Goal: Transaction & Acquisition: Purchase product/service

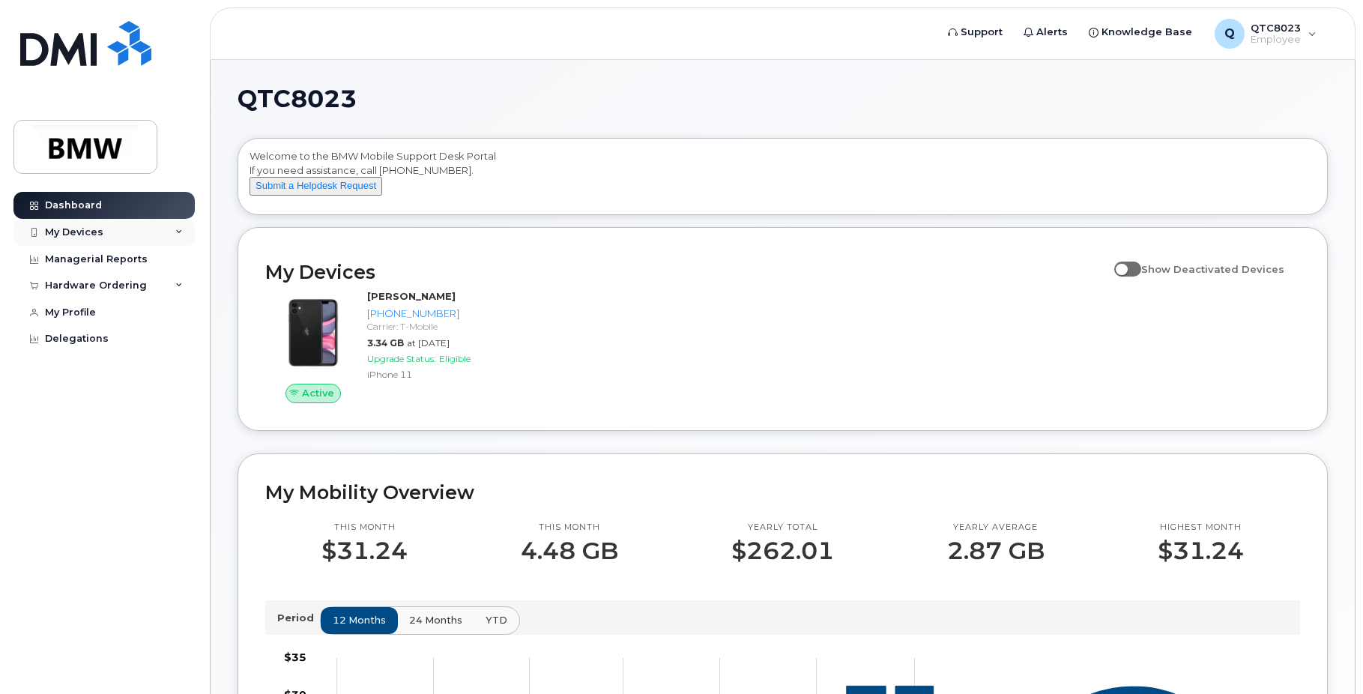
click at [94, 230] on div "My Devices" at bounding box center [74, 232] width 58 height 12
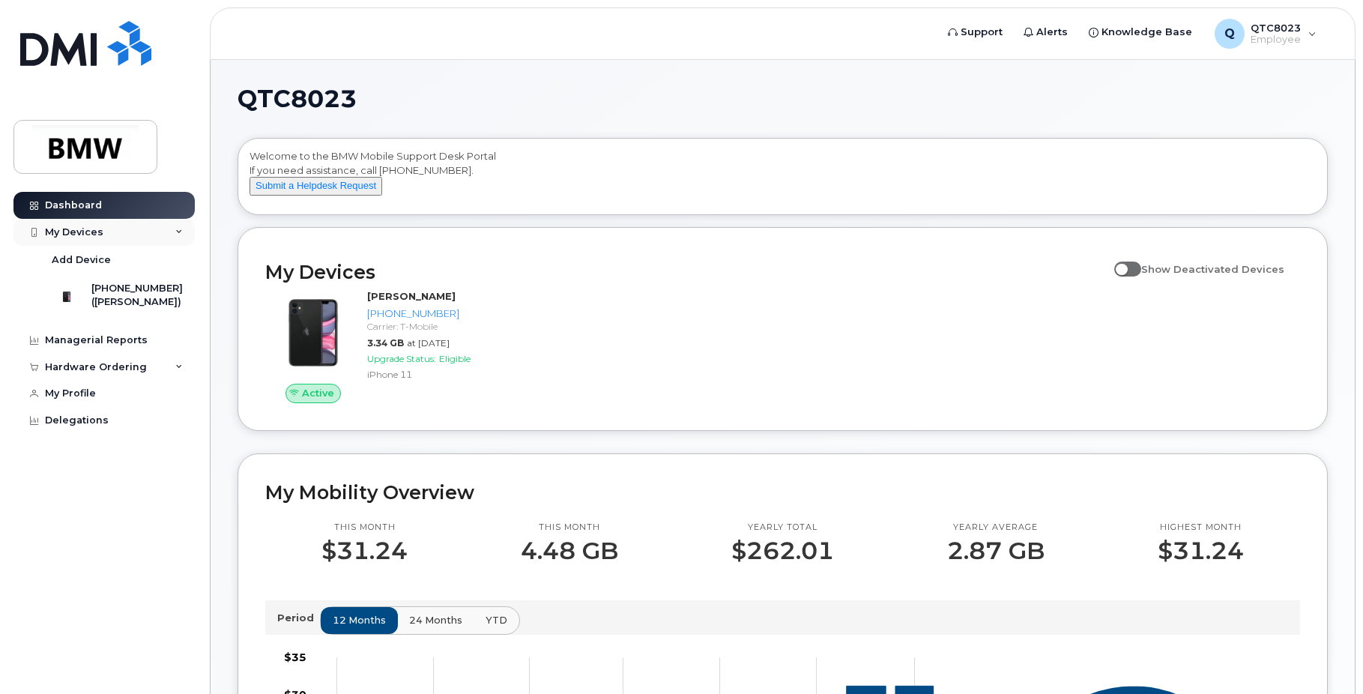
click at [94, 230] on div "My Devices" at bounding box center [74, 232] width 58 height 12
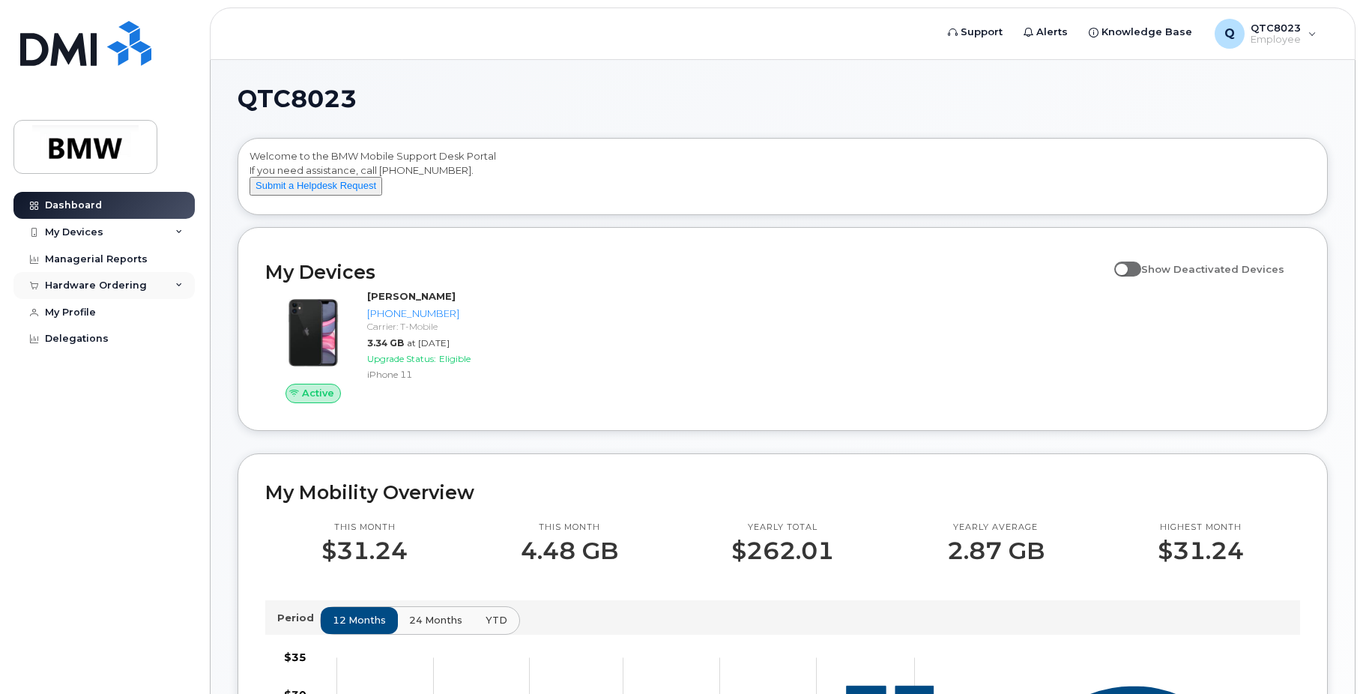
click at [91, 284] on div "Hardware Ordering" at bounding box center [96, 286] width 102 height 12
click at [82, 310] on div "New Order" at bounding box center [80, 313] width 57 height 13
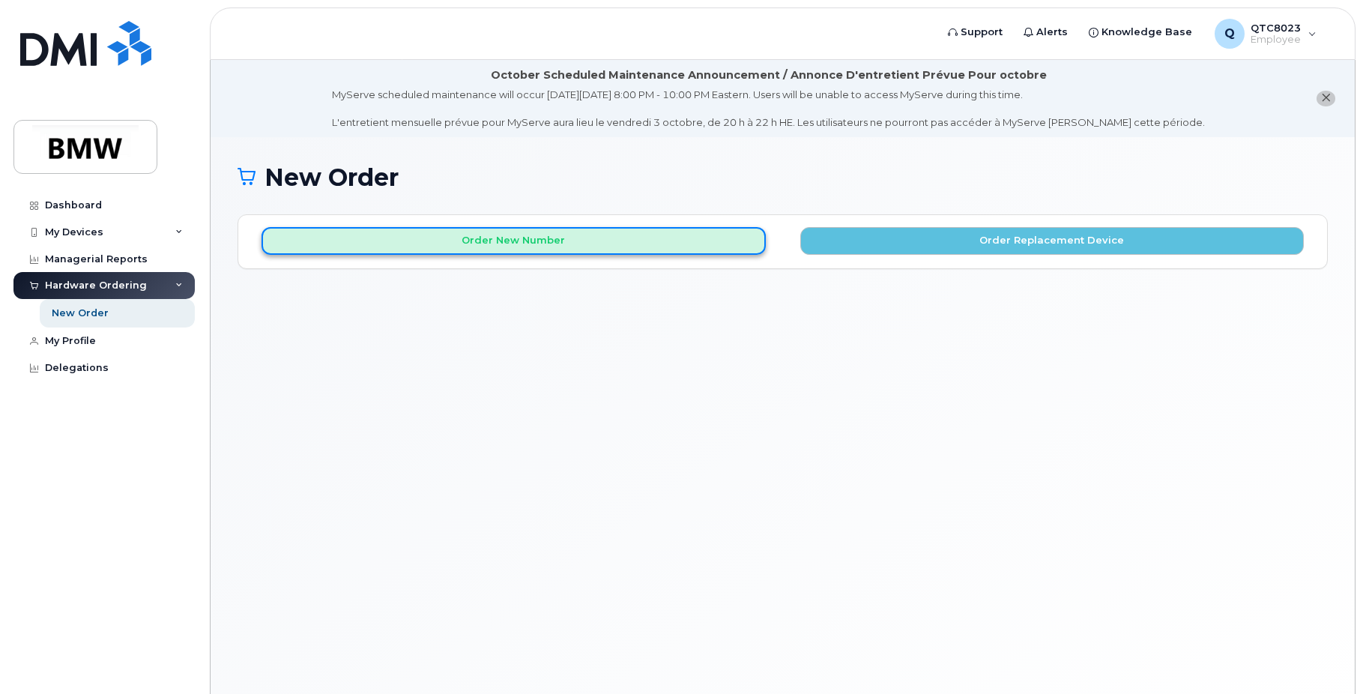
click at [618, 237] on button "Order New Number" at bounding box center [514, 241] width 504 height 28
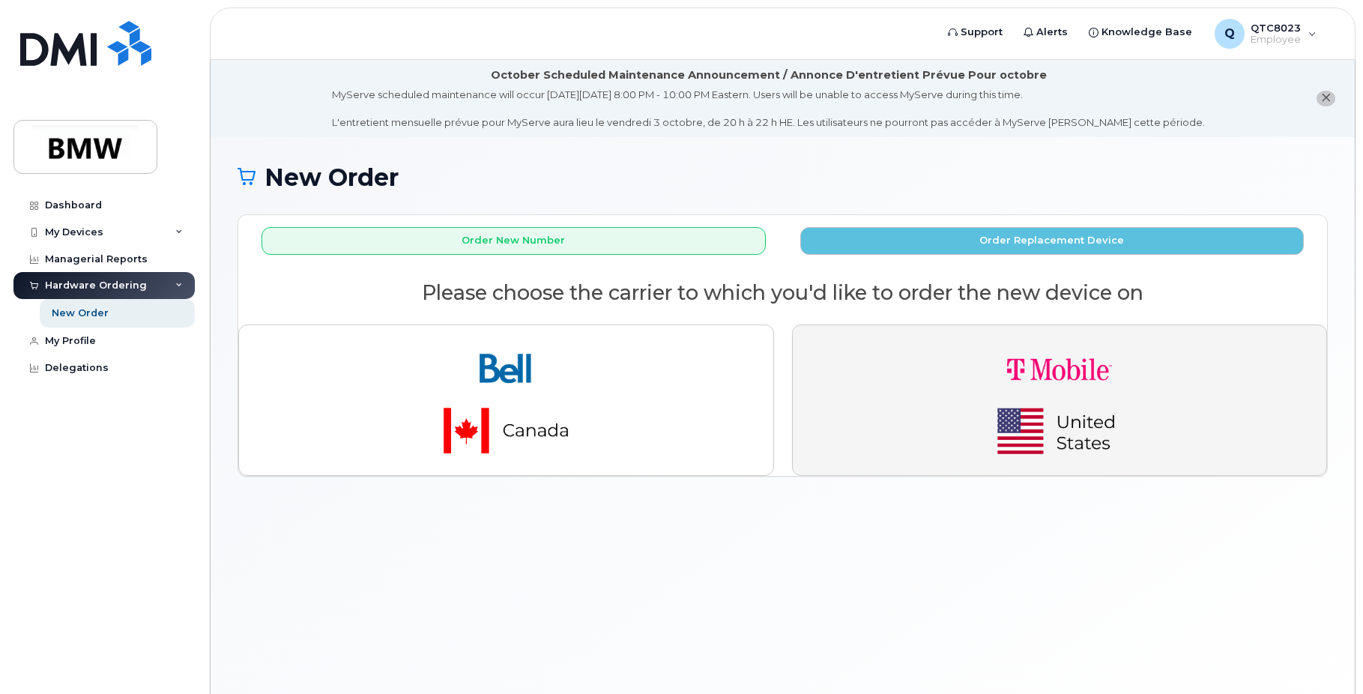
click at [897, 375] on button "button" at bounding box center [1060, 399] width 536 height 151
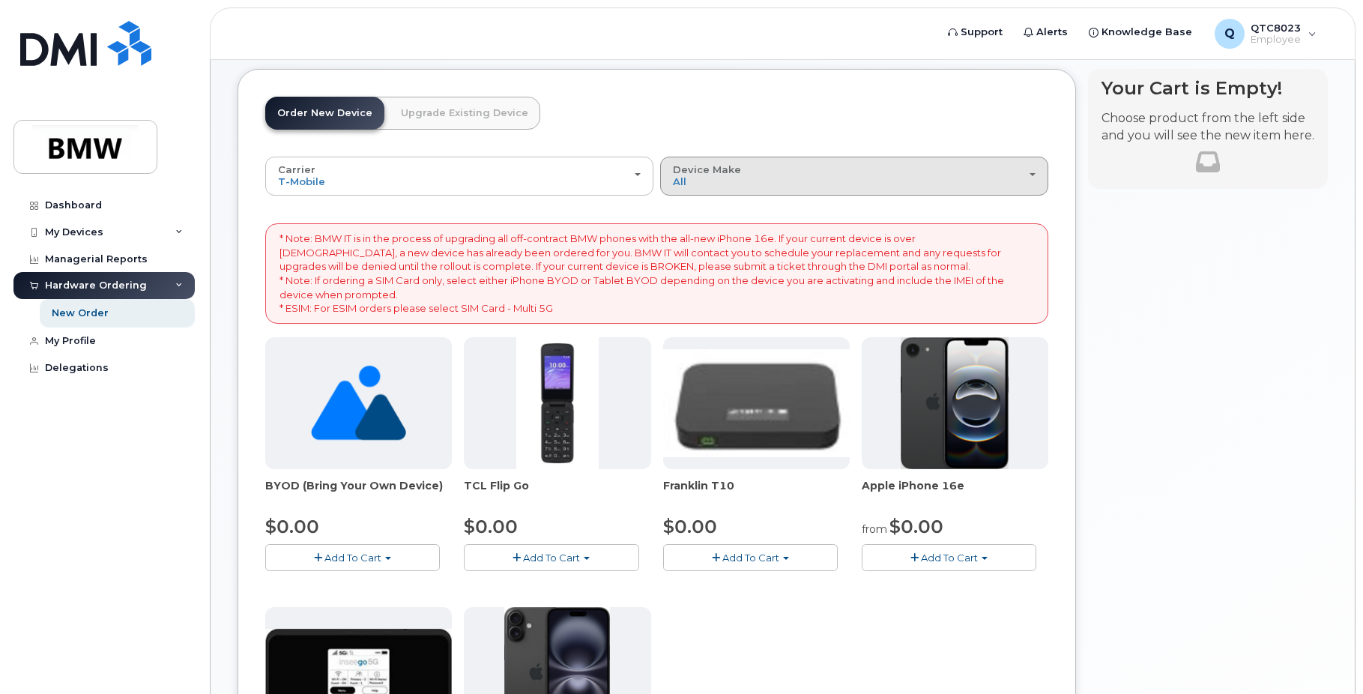
scroll to position [150, 0]
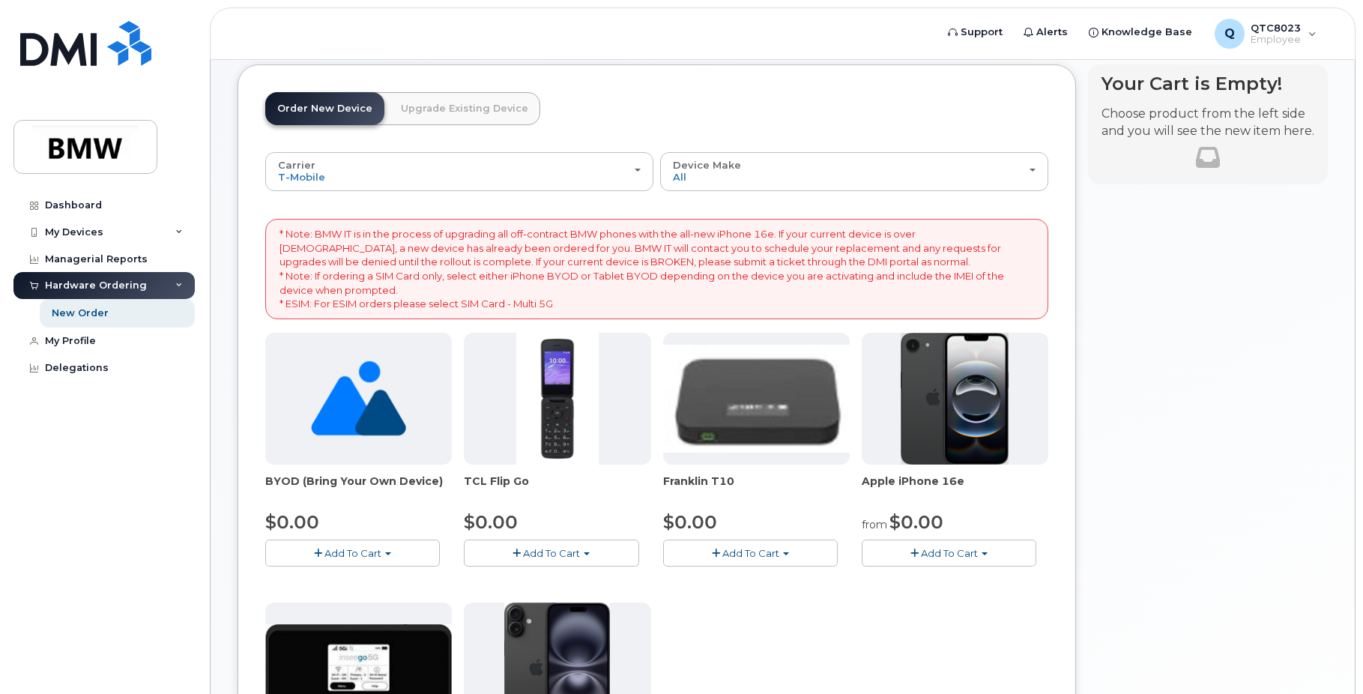
click at [988, 546] on button "Add To Cart" at bounding box center [949, 553] width 175 height 26
click at [990, 551] on button "Add To Cart" at bounding box center [949, 553] width 175 height 26
click at [950, 417] on img at bounding box center [955, 399] width 108 height 132
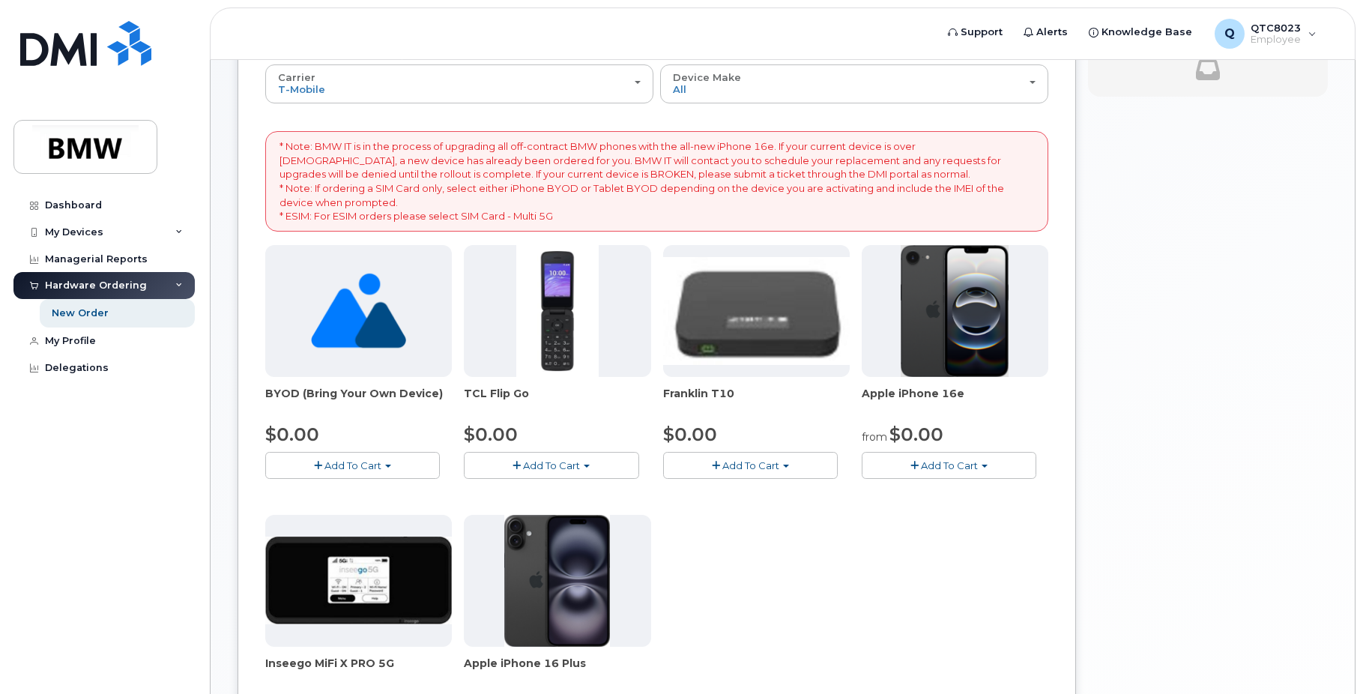
scroll to position [375, 0]
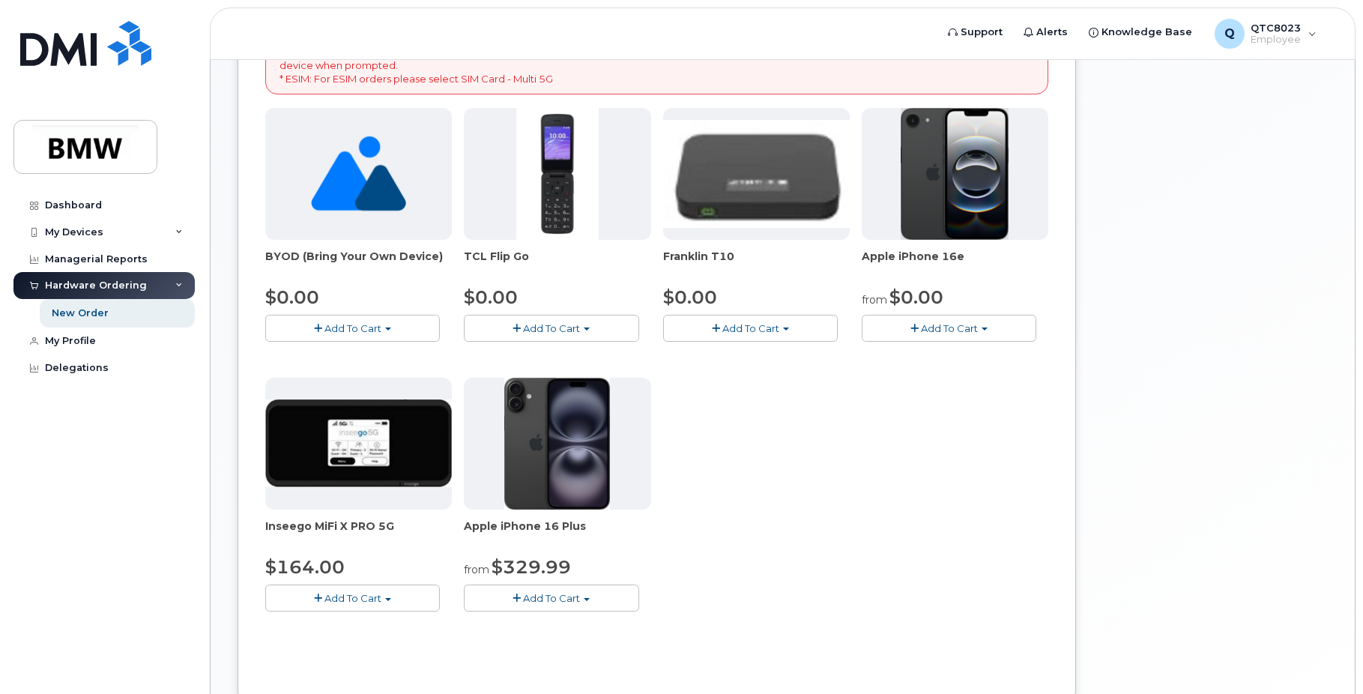
click at [924, 334] on button "Add To Cart" at bounding box center [949, 328] width 175 height 26
click at [908, 358] on link "$0.00 - 30 Month Activation (128GB)" at bounding box center [974, 356] width 216 height 19
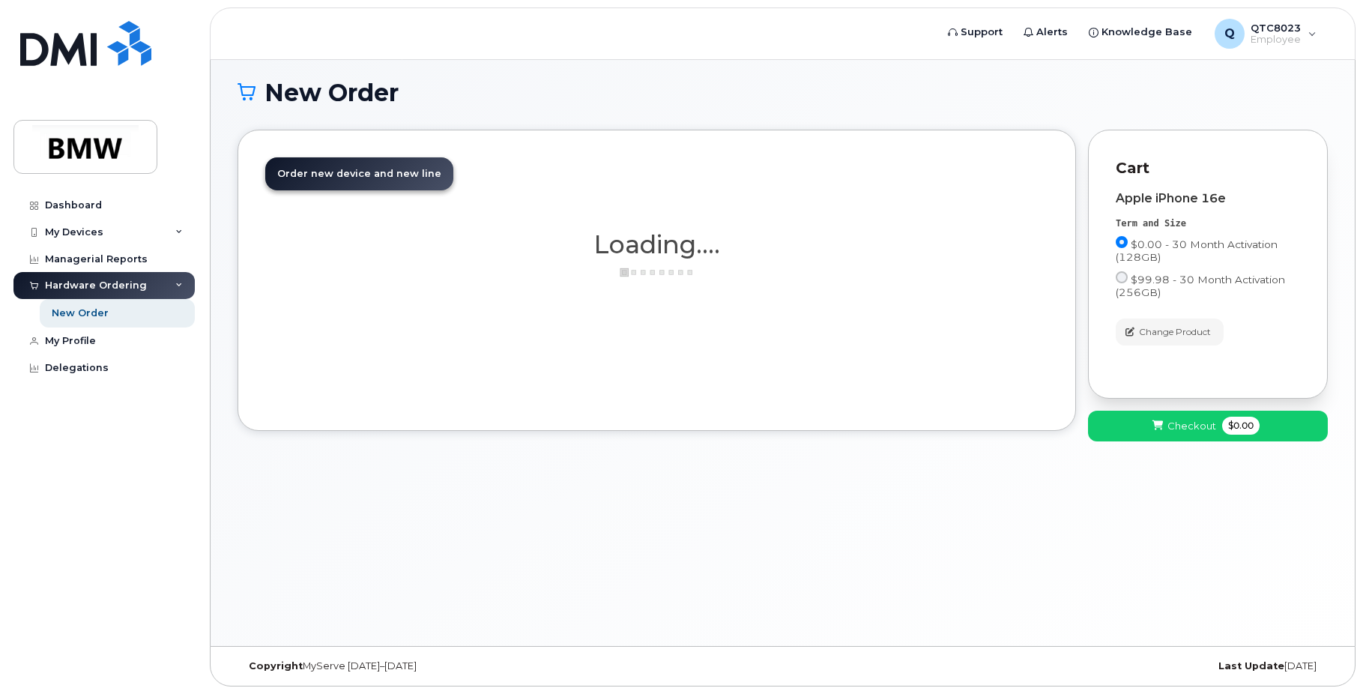
scroll to position [85, 0]
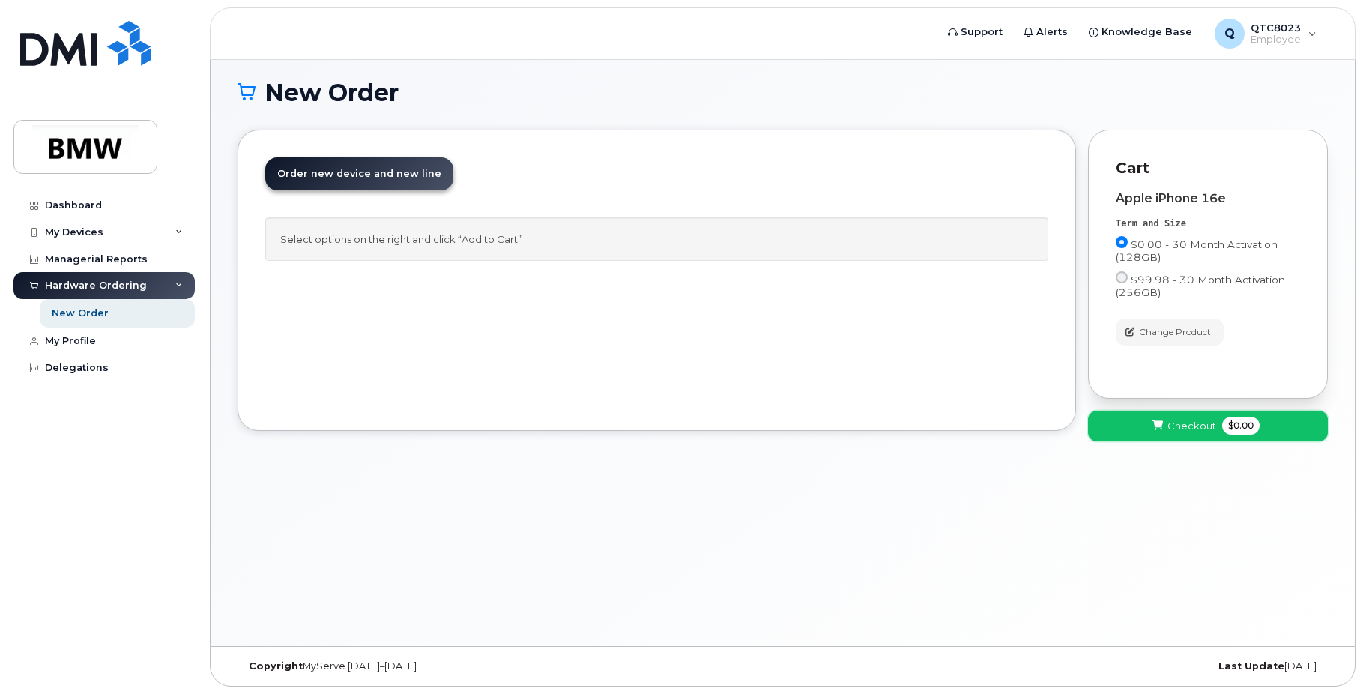
click at [1174, 432] on span "Checkout" at bounding box center [1192, 426] width 49 height 14
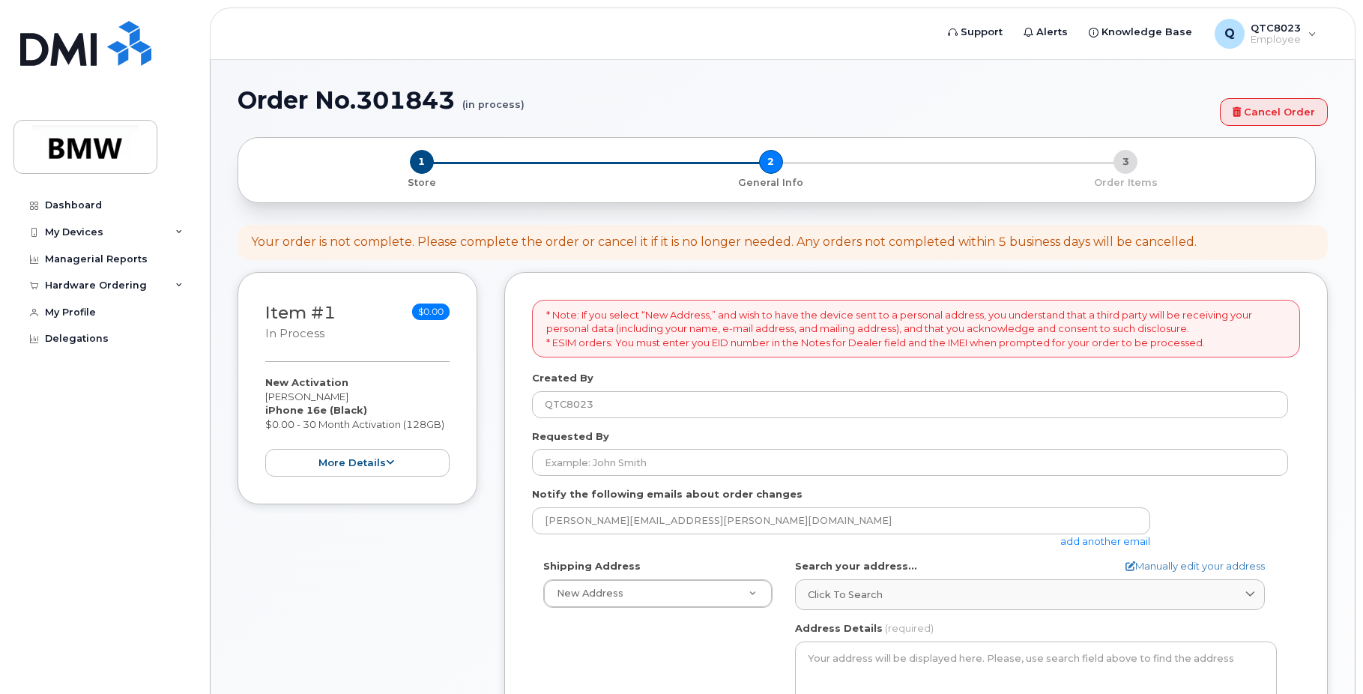
select select
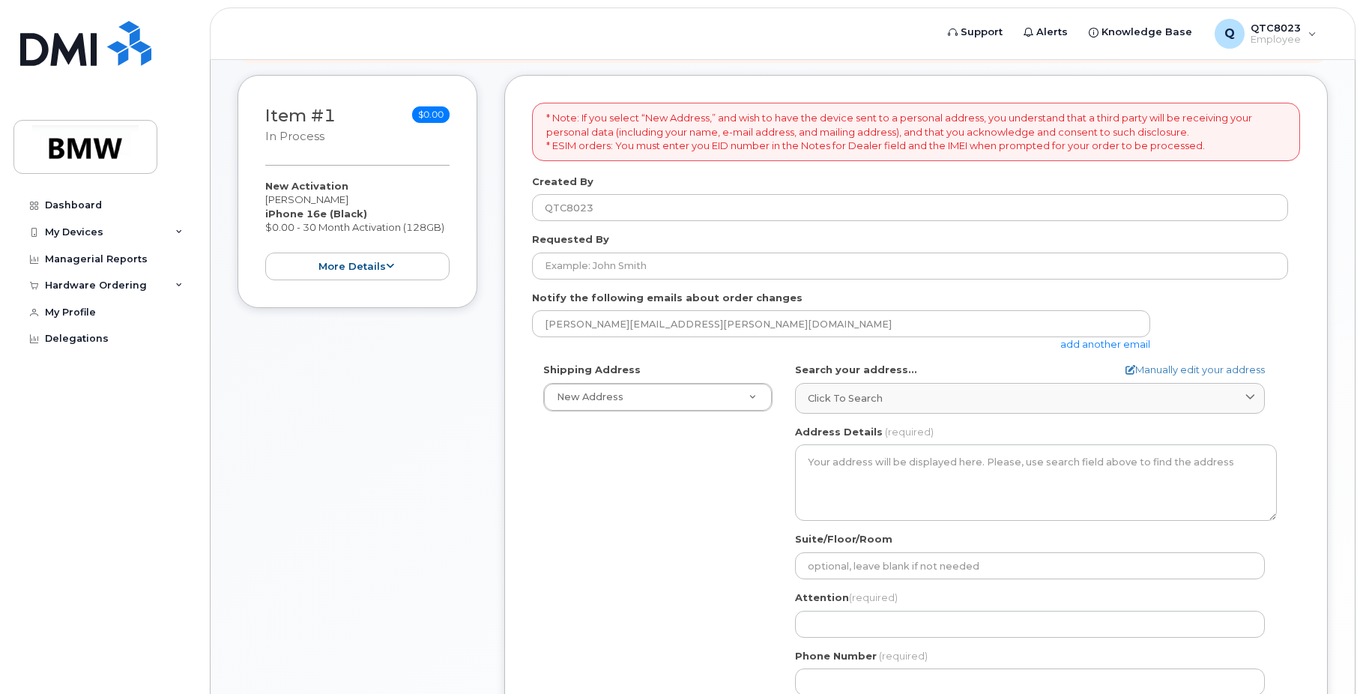
scroll to position [231, 0]
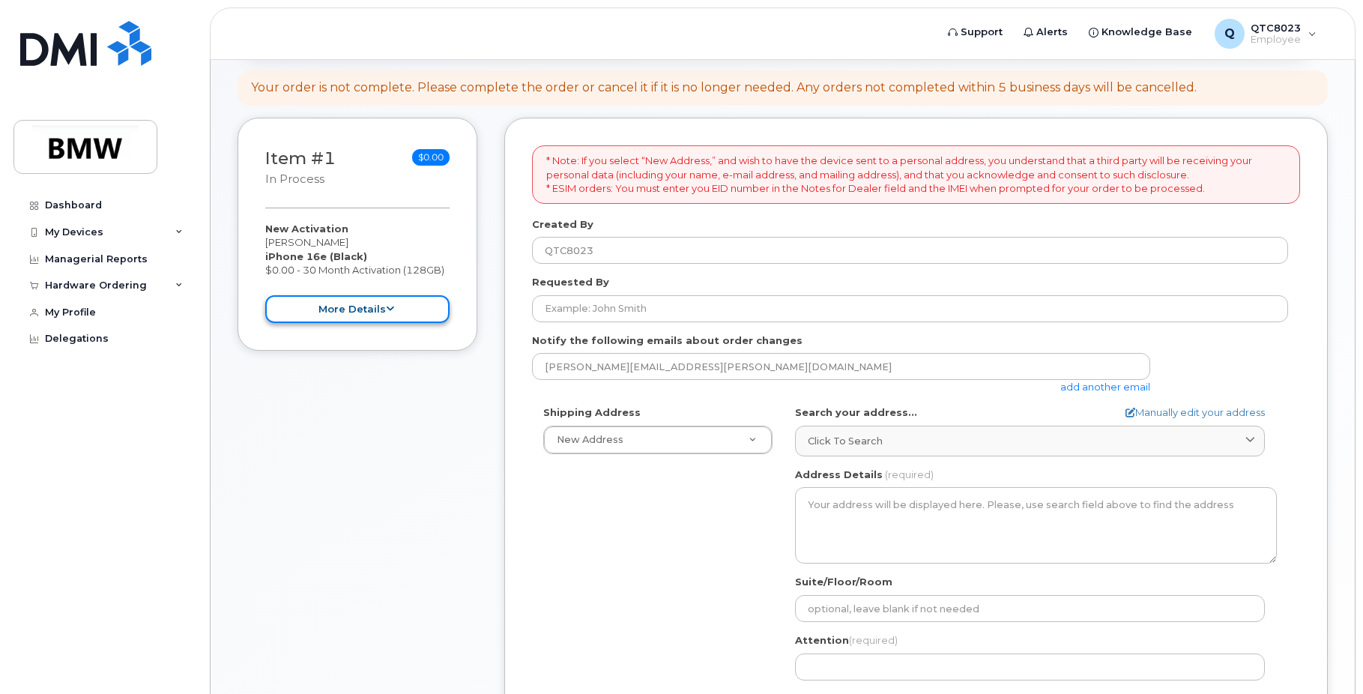
click at [419, 309] on button "more details" at bounding box center [357, 309] width 184 height 28
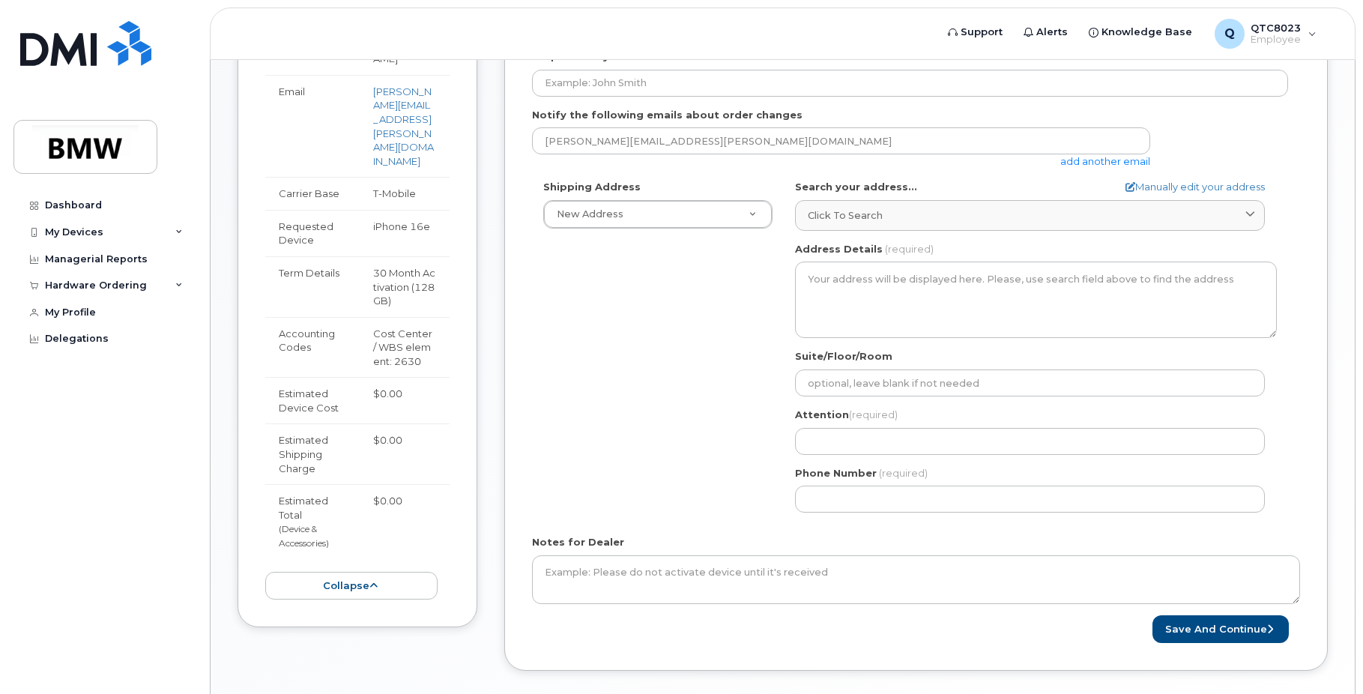
scroll to position [531, 0]
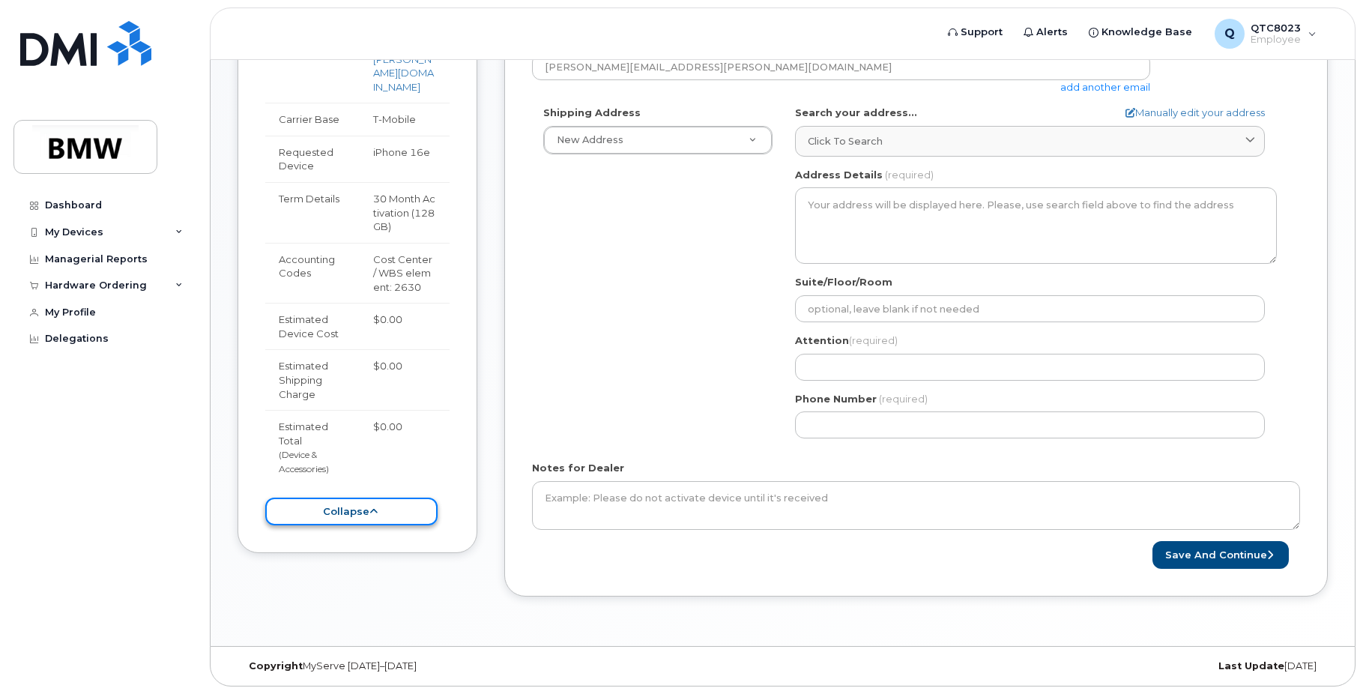
click at [387, 498] on button "collapse" at bounding box center [351, 512] width 172 height 28
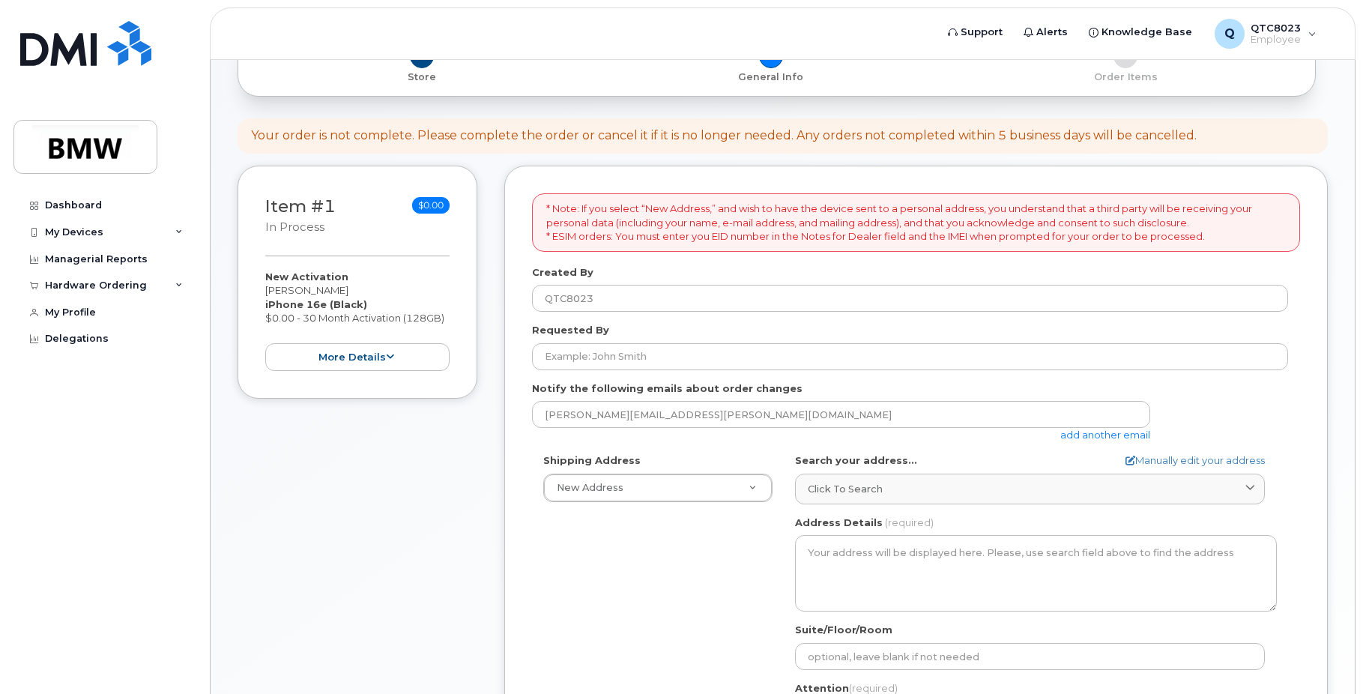
scroll to position [156, 0]
